Goal: Check status: Check status

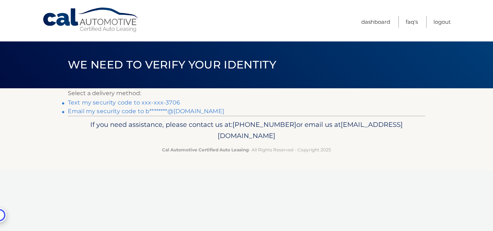
click at [137, 102] on link "Text my security code to xxx-xxx-3706" at bounding box center [124, 102] width 112 height 7
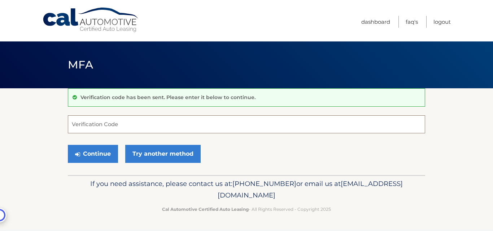
click at [74, 128] on input "Verification Code" at bounding box center [246, 124] width 357 height 18
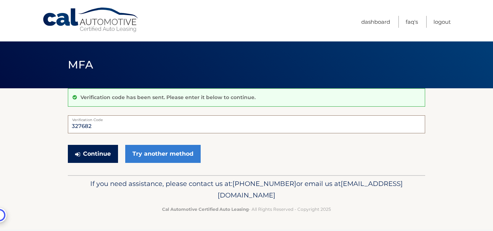
type input "327682"
click at [87, 155] on button "Continue" at bounding box center [93, 154] width 50 height 18
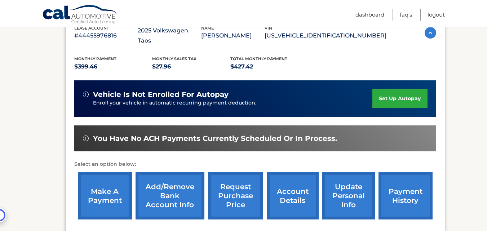
scroll to position [144, 0]
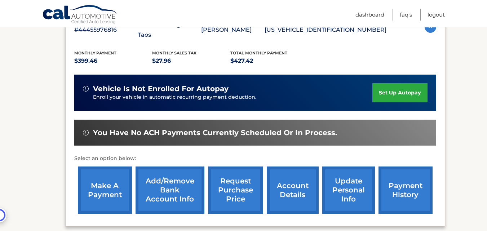
click at [404, 181] on link "payment history" at bounding box center [406, 190] width 54 height 47
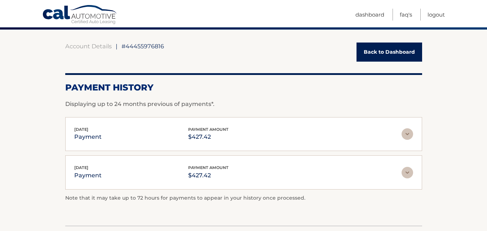
scroll to position [72, 0]
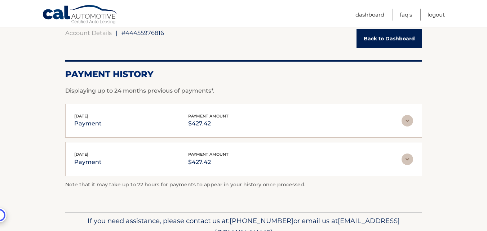
click at [407, 162] on img at bounding box center [408, 160] width 12 height 12
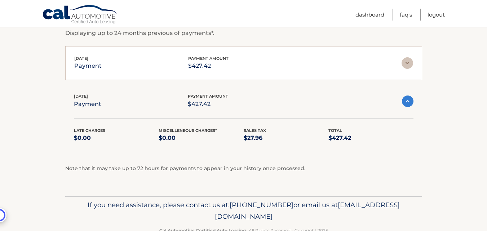
scroll to position [114, 0]
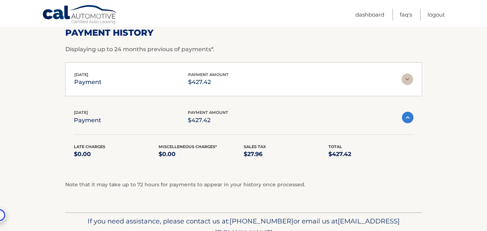
click at [409, 117] on img at bounding box center [408, 118] width 12 height 12
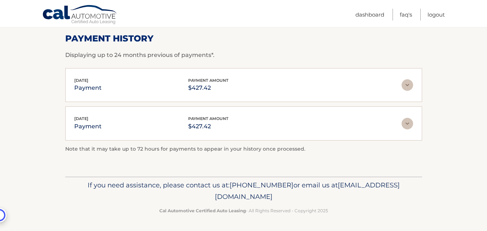
scroll to position [36, 0]
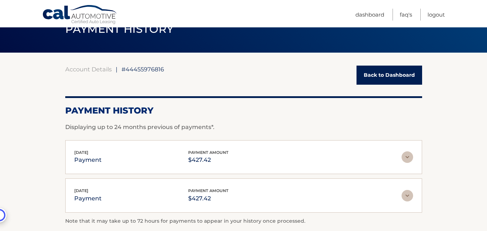
click at [374, 78] on link "Back to Dashboard" at bounding box center [390, 75] width 66 height 19
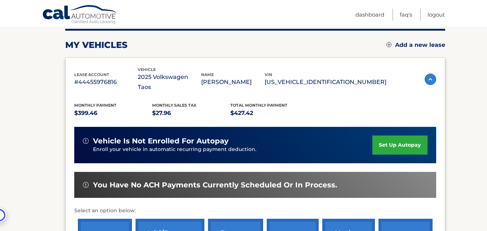
scroll to position [28, 0]
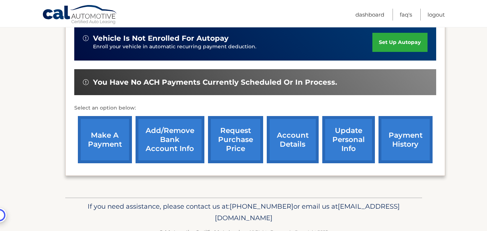
scroll to position [197, 0]
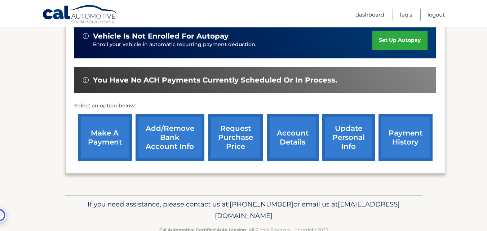
click at [401, 132] on link "payment history" at bounding box center [406, 137] width 54 height 47
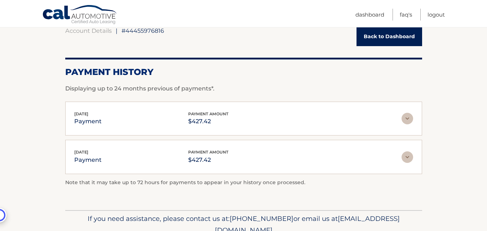
scroll to position [108, 0]
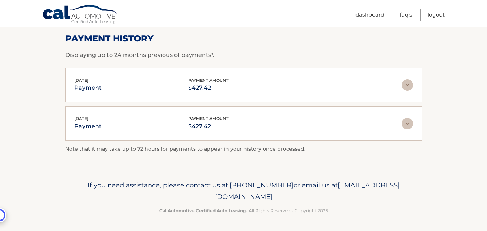
click at [408, 124] on img at bounding box center [408, 124] width 12 height 12
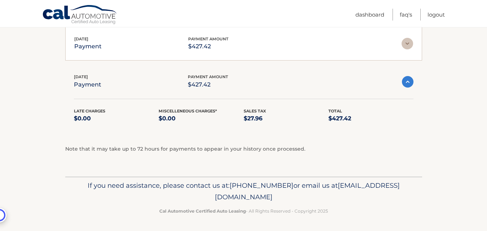
scroll to position [150, 0]
click at [407, 81] on img at bounding box center [408, 82] width 12 height 12
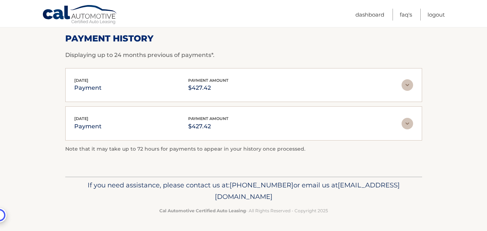
scroll to position [108, 0]
click at [409, 123] on img at bounding box center [408, 124] width 12 height 12
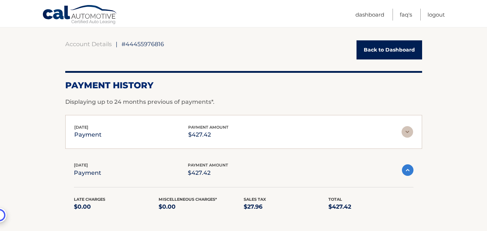
scroll to position [41, 0]
